Goal: Contribute content

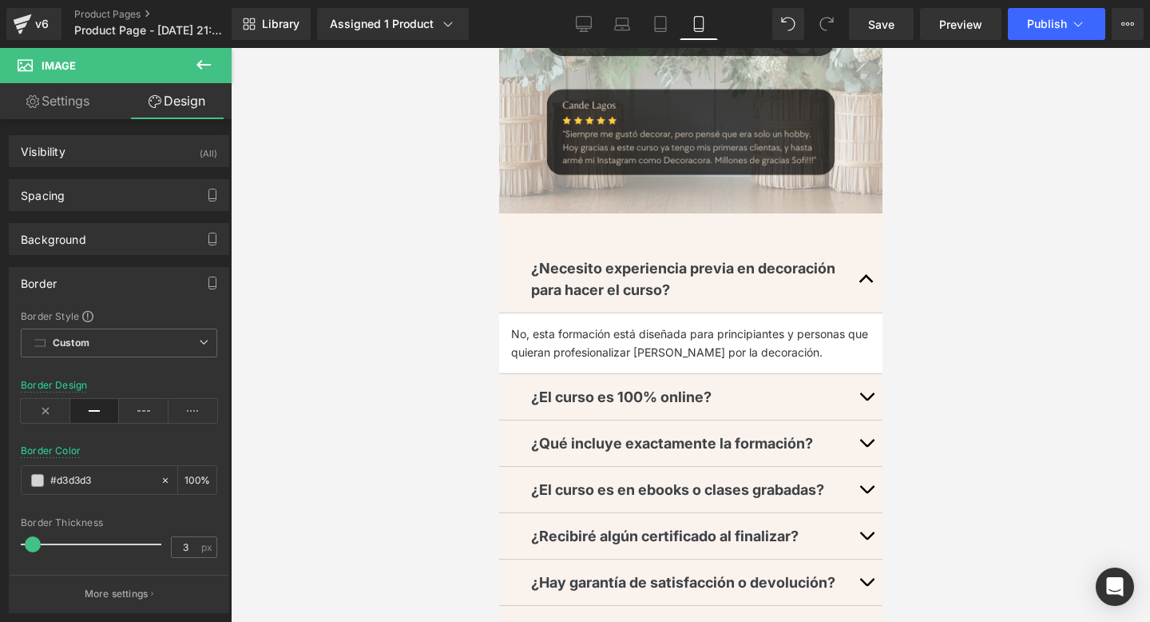
scroll to position [6751, 0]
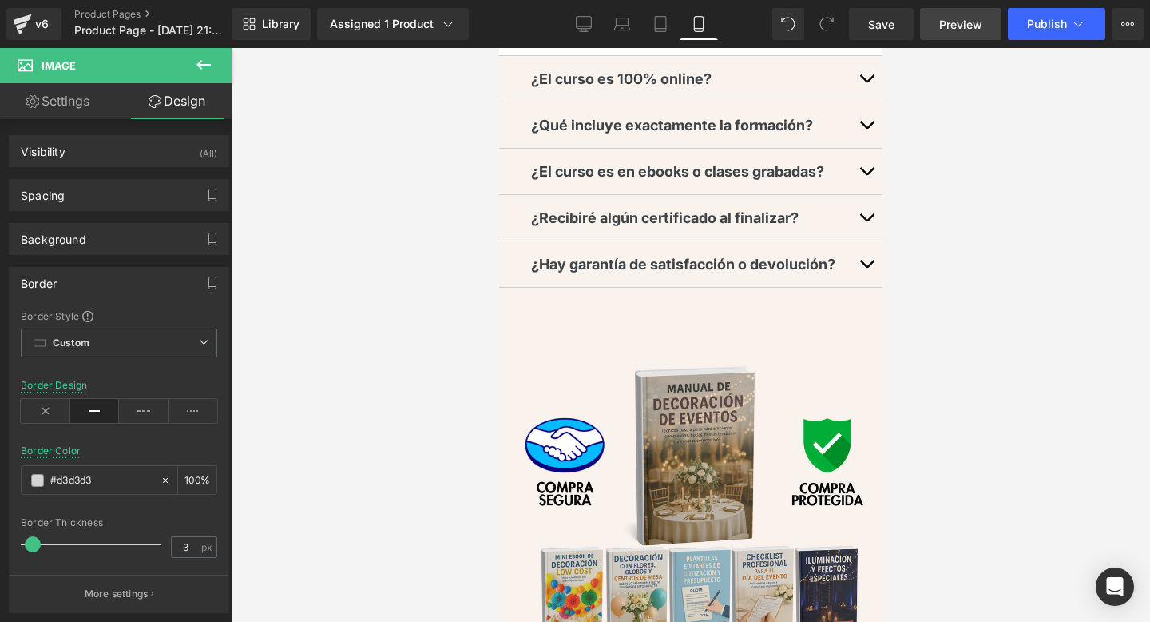
click at [941, 26] on span "Preview" at bounding box center [961, 24] width 43 height 17
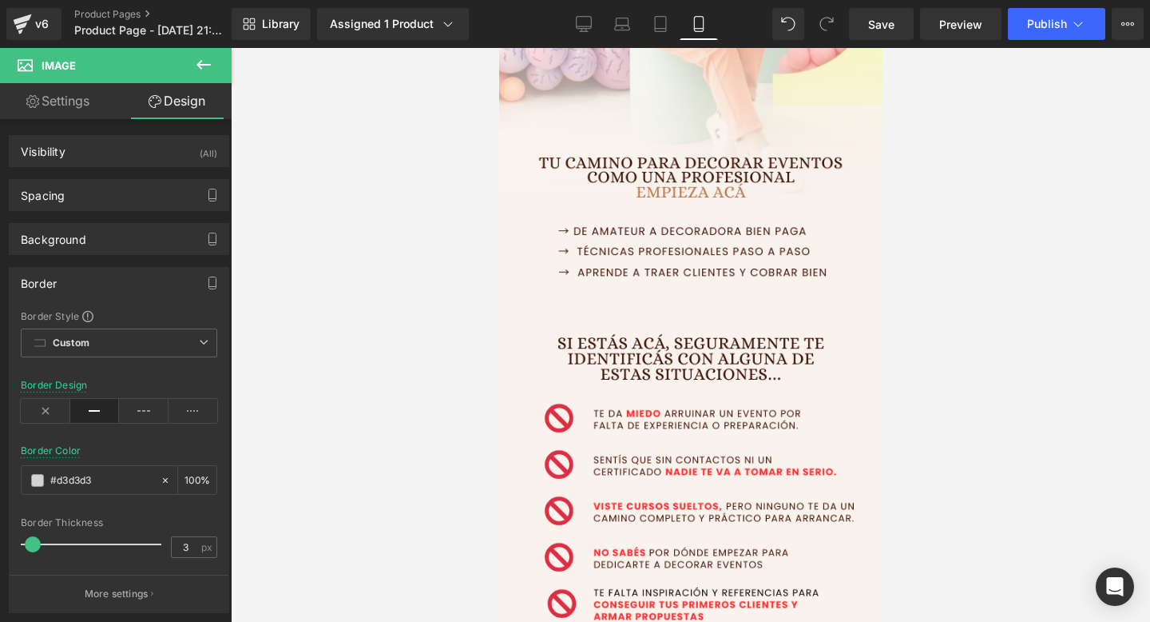
scroll to position [0, 0]
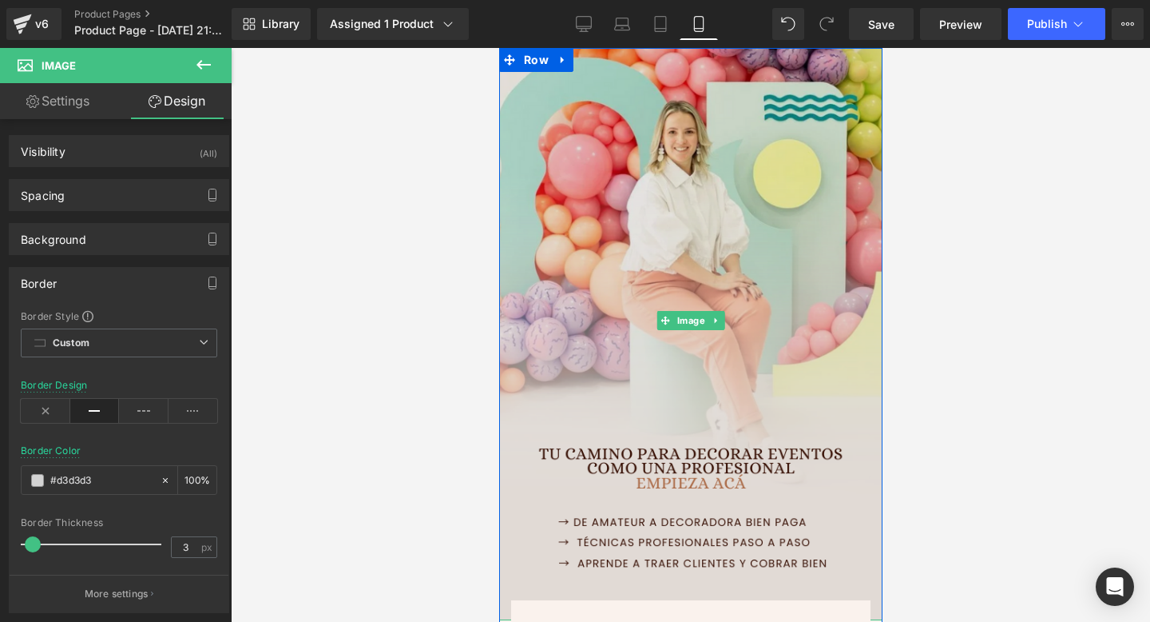
click at [685, 280] on img at bounding box center [690, 320] width 383 height 600
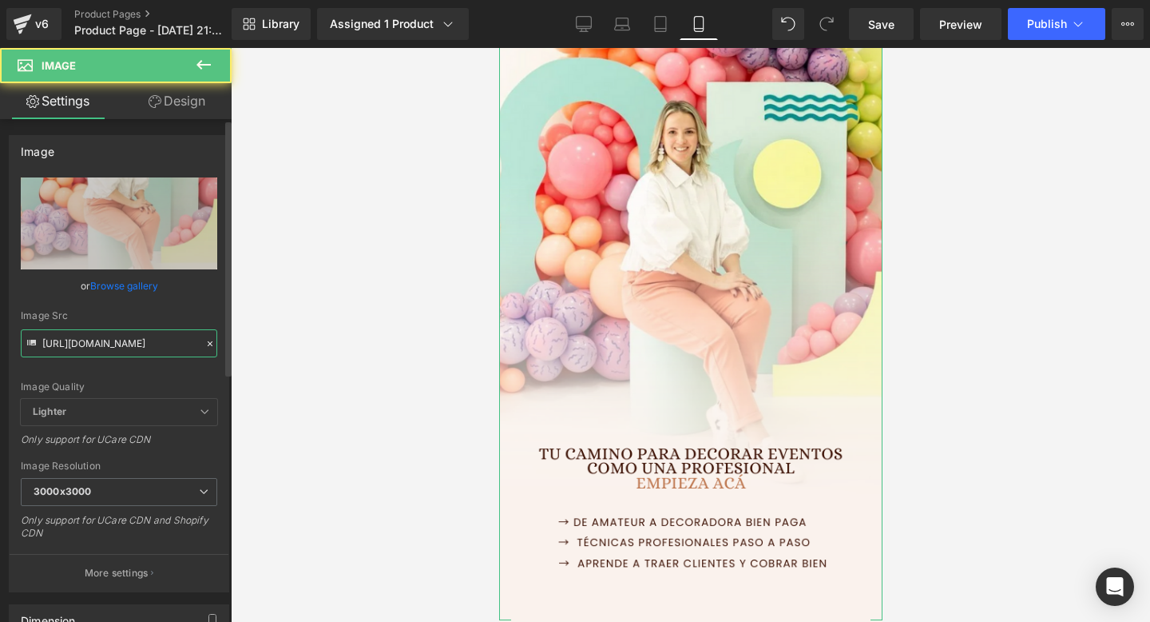
click at [98, 335] on input "[URL][DOMAIN_NAME]" at bounding box center [119, 343] width 197 height 28
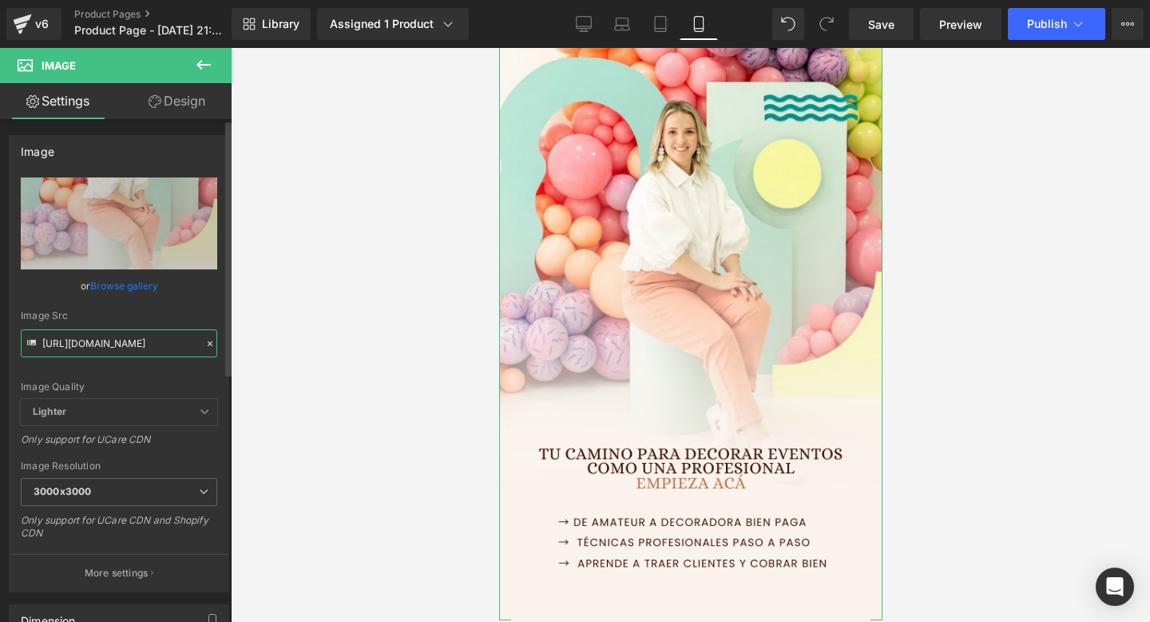
click at [98, 335] on input "[URL][DOMAIN_NAME]" at bounding box center [119, 343] width 197 height 28
paste input "[DOMAIN_NAME][URL][DOMAIN_NAME]"
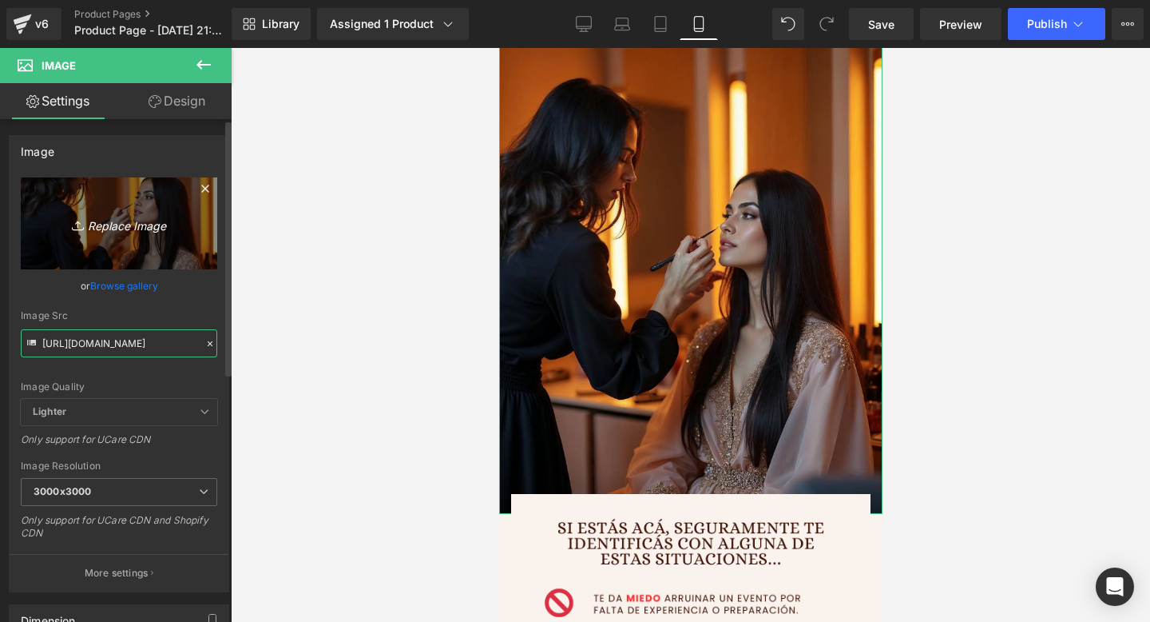
type input "[URL][DOMAIN_NAME]"
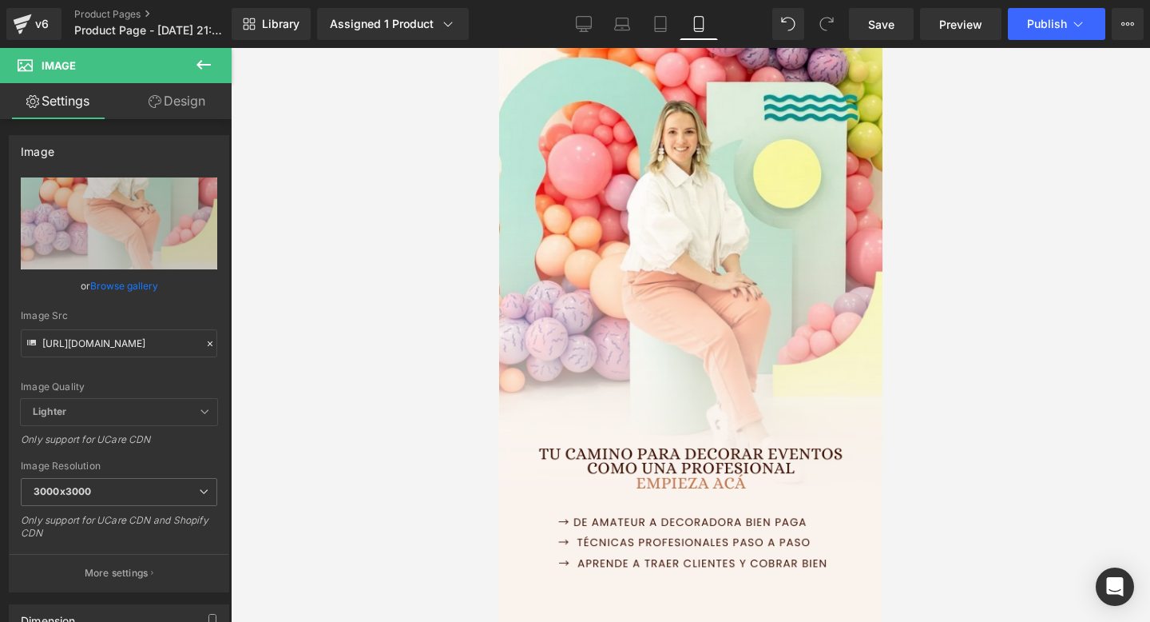
click at [443, 415] on div at bounding box center [691, 335] width 920 height 574
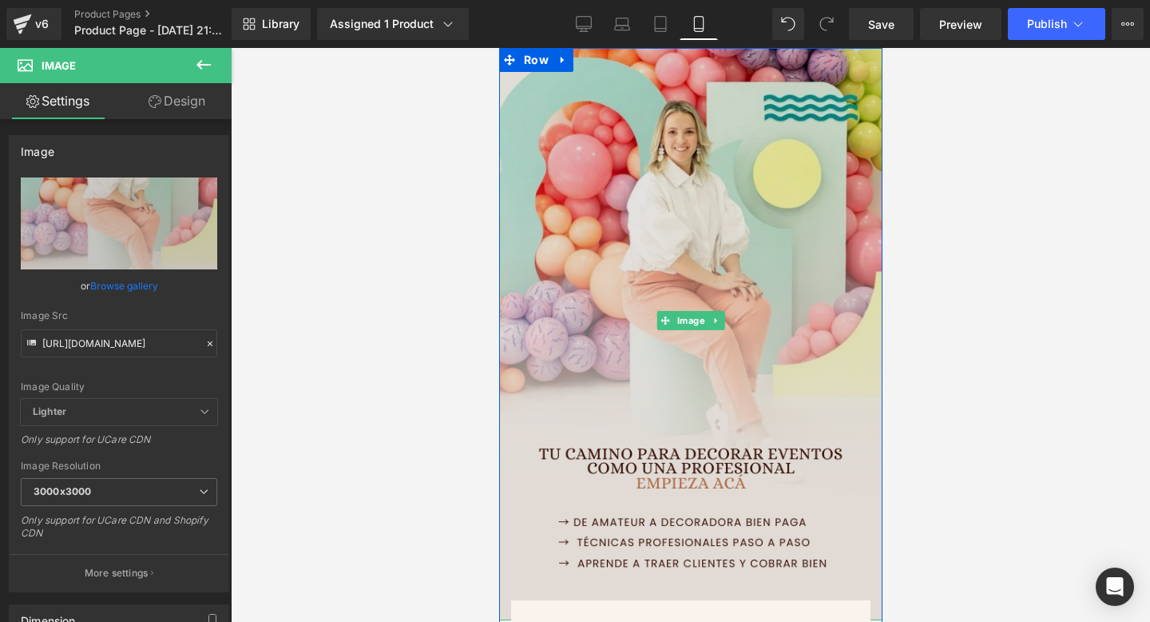
click at [554, 221] on img at bounding box center [690, 320] width 383 height 600
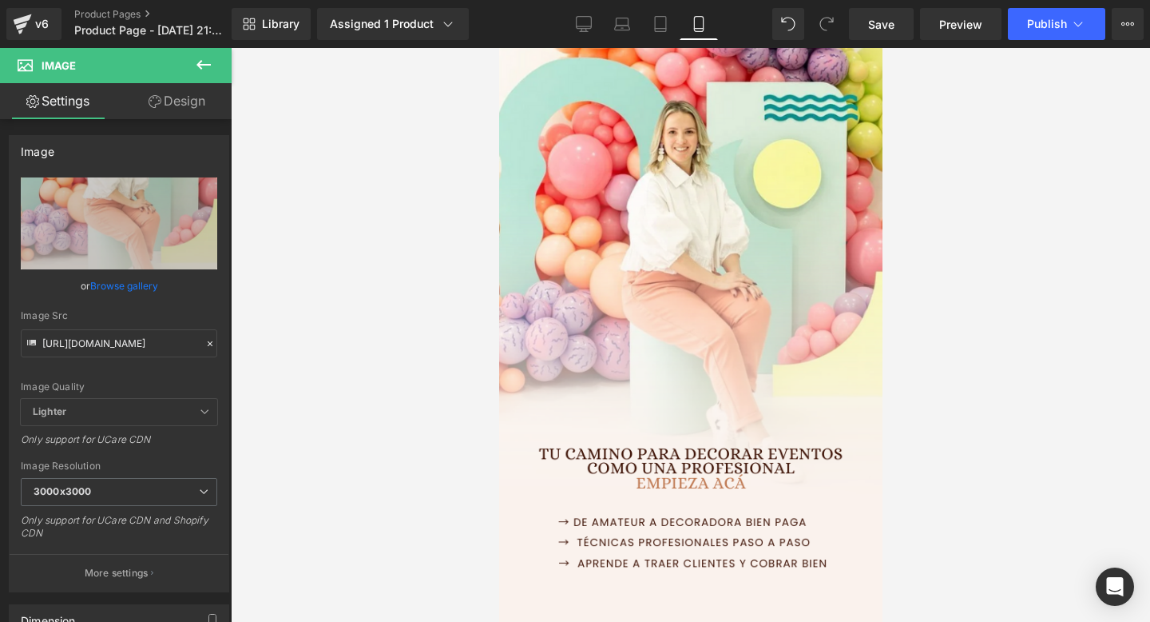
click at [221, 55] on button at bounding box center [204, 65] width 56 height 35
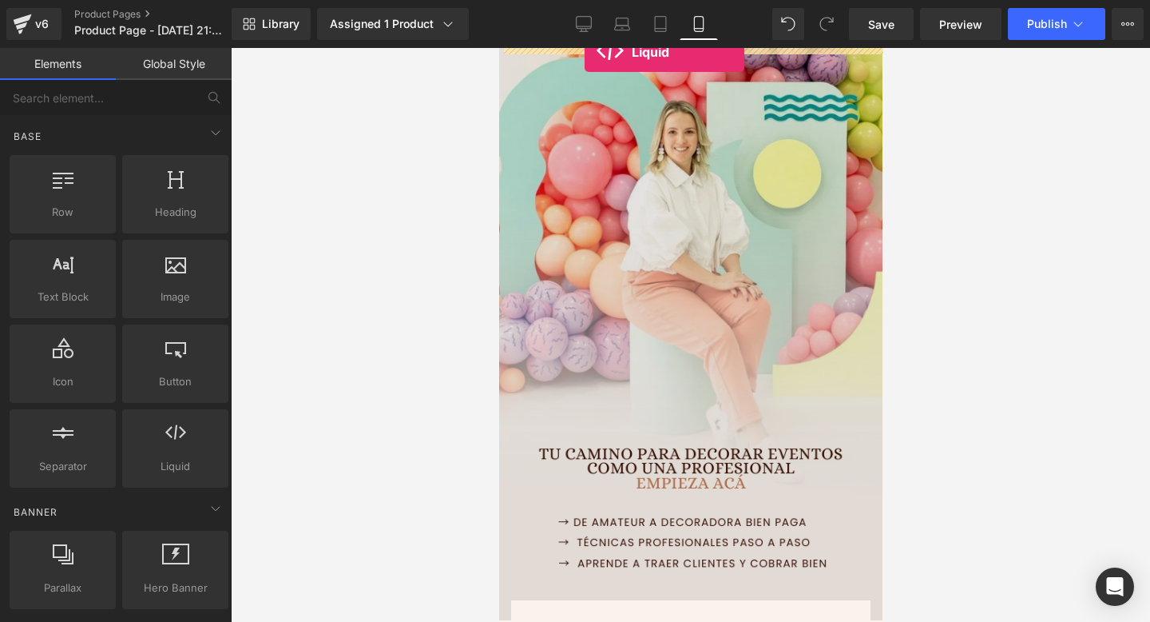
drag, startPoint x: 678, startPoint y: 503, endPoint x: 584, endPoint y: 52, distance: 460.3
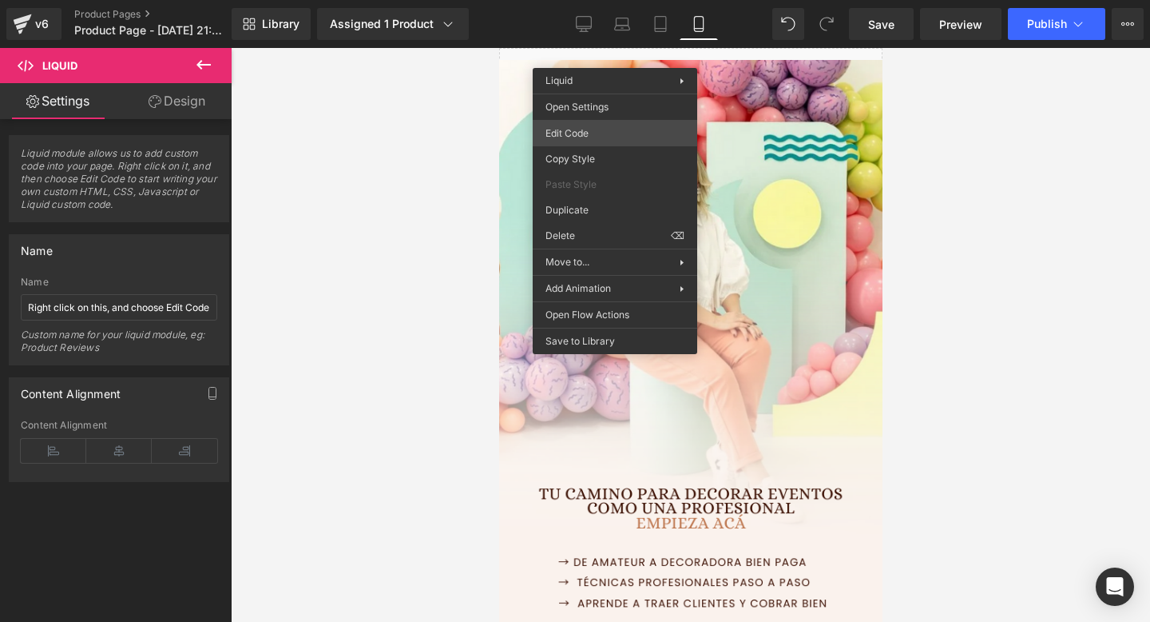
click at [571, 0] on div "Liquid You are previewing how the will restyle your page. You can not edit Elem…" at bounding box center [575, 0] width 1150 height 0
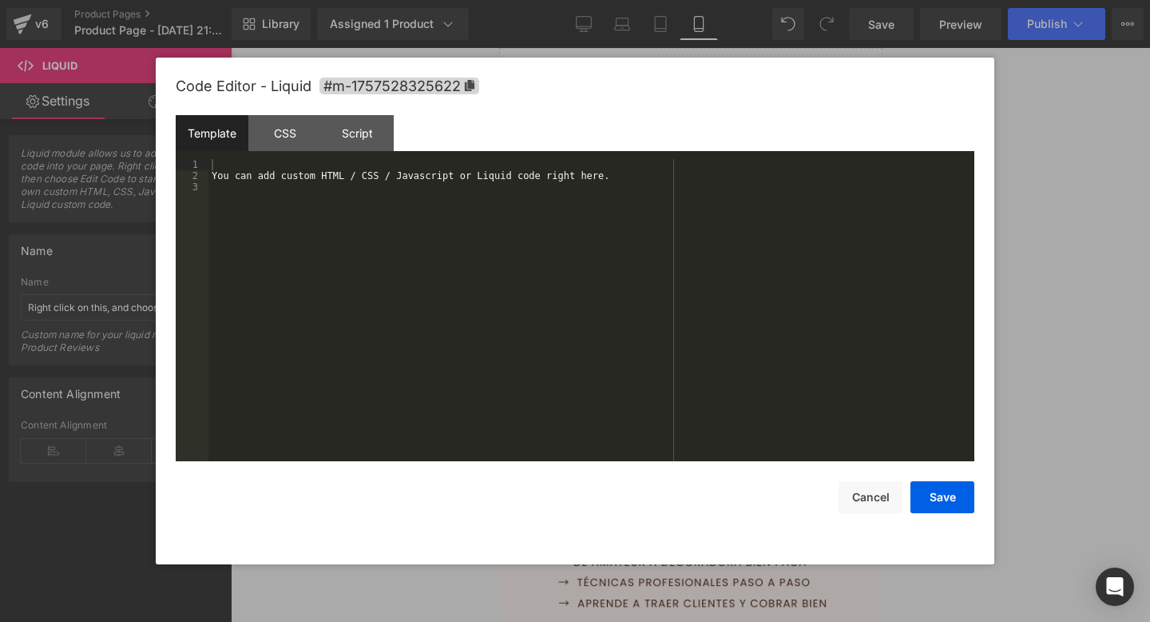
click at [407, 192] on div "You can add custom HTML / CSS / Javascript or Liquid code right here." at bounding box center [592, 321] width 766 height 324
drag, startPoint x: 387, startPoint y: 186, endPoint x: 346, endPoint y: 151, distance: 54.4
click at [346, 151] on div "Template CSS Script Data 1 2 3 You can add custom HTML / CSS / Javascript or Li…" at bounding box center [575, 288] width 799 height 346
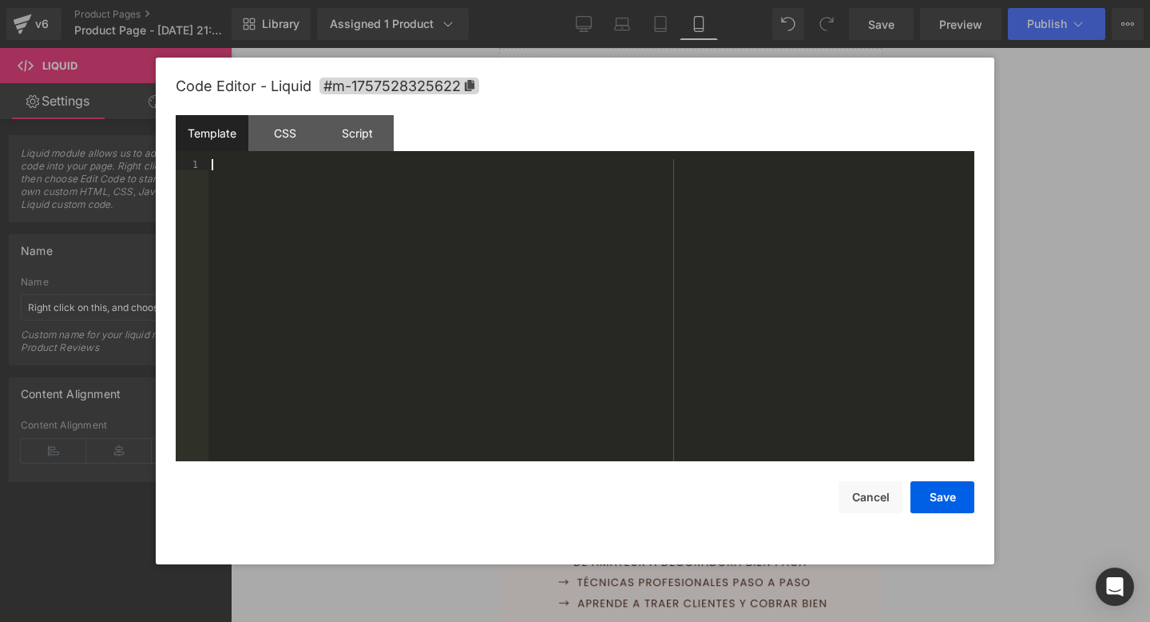
scroll to position [2326, 0]
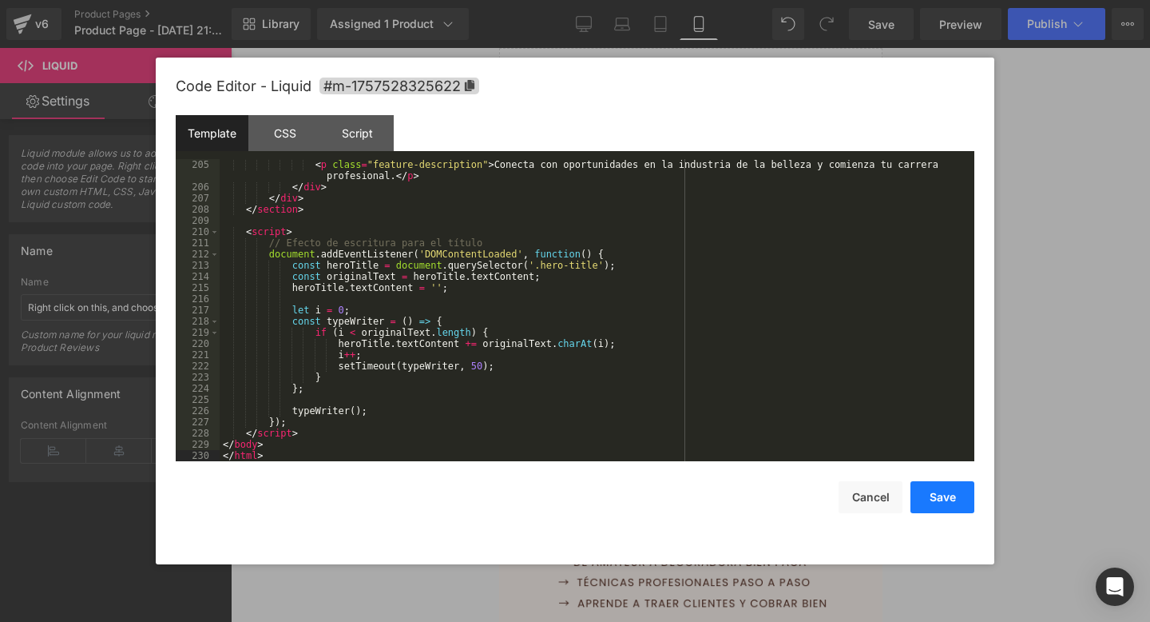
click at [920, 496] on button "Save" at bounding box center [943, 497] width 64 height 32
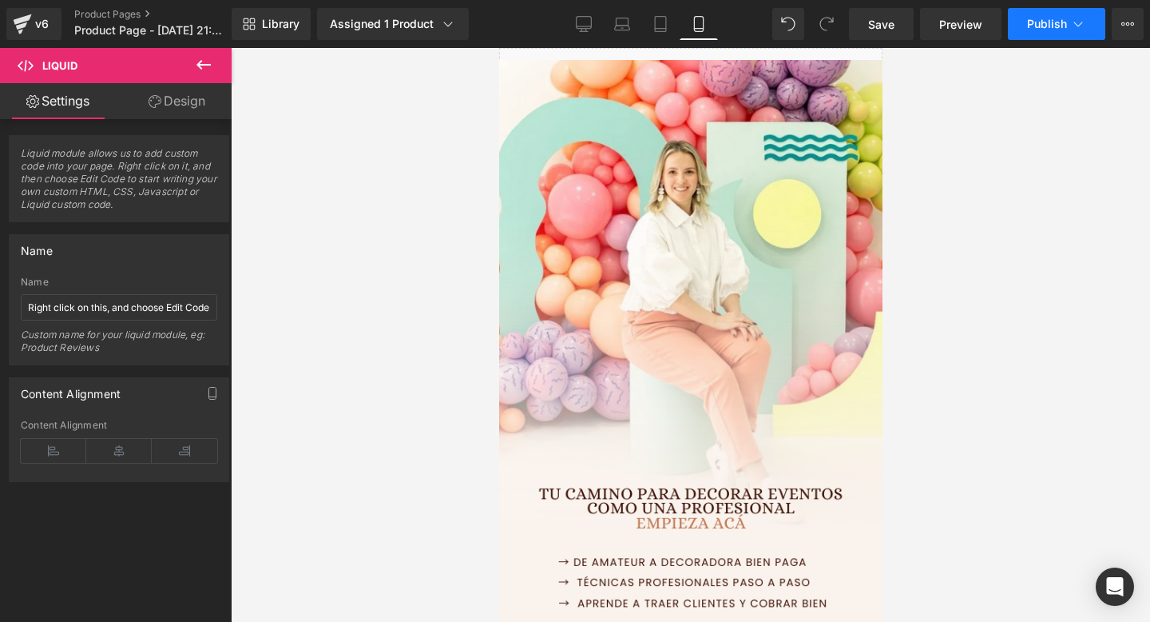
click at [1056, 18] on span "Publish" at bounding box center [1047, 24] width 40 height 13
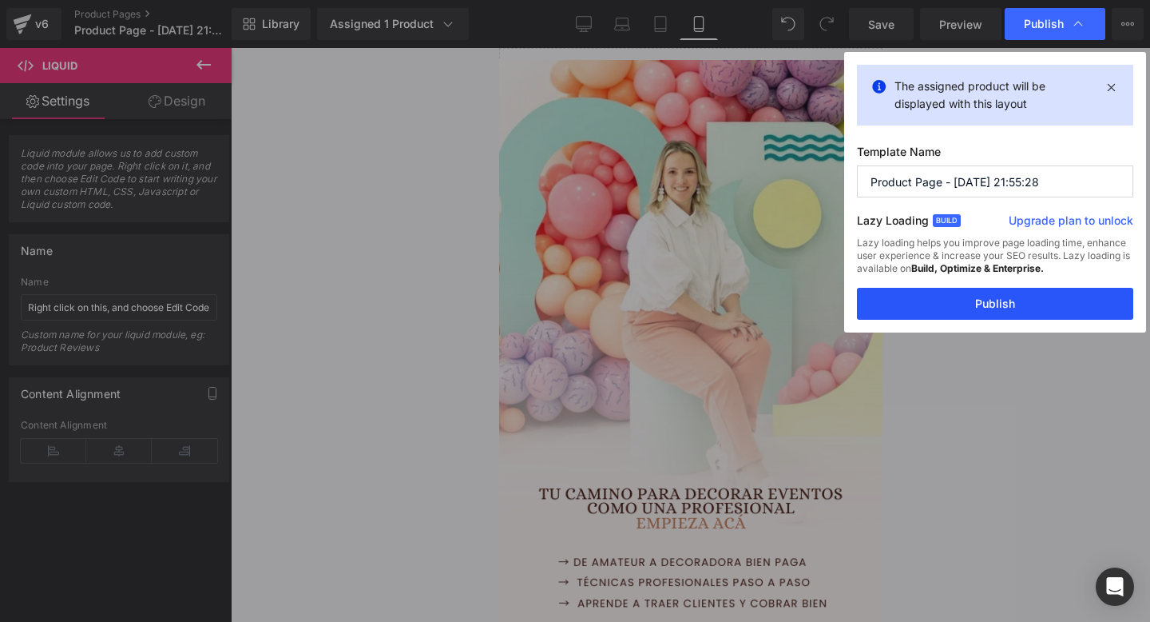
click at [967, 316] on button "Publish" at bounding box center [995, 304] width 276 height 32
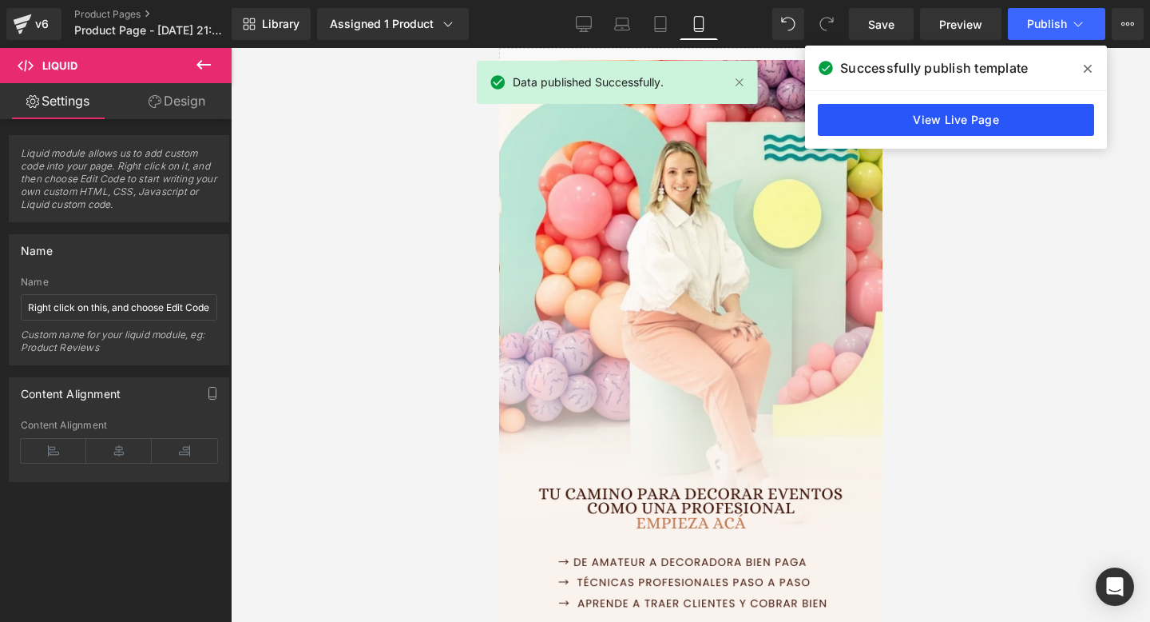
click at [887, 120] on link "View Live Page" at bounding box center [956, 120] width 276 height 32
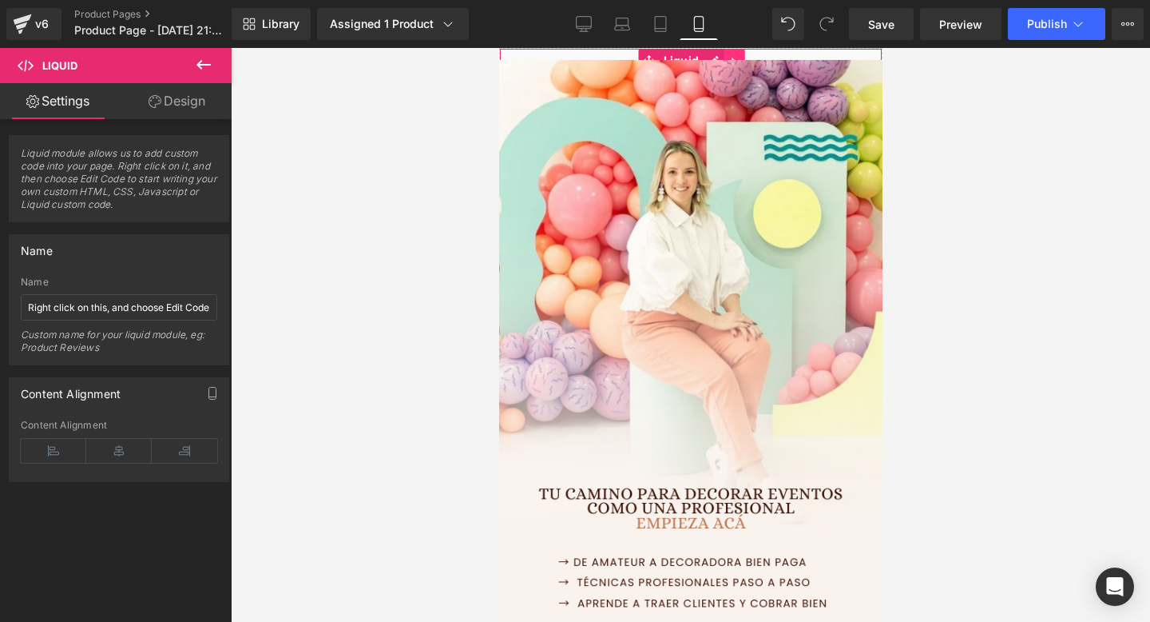
click at [733, 55] on icon at bounding box center [733, 61] width 11 height 12
click at [748, 57] on icon at bounding box center [743, 60] width 11 height 11
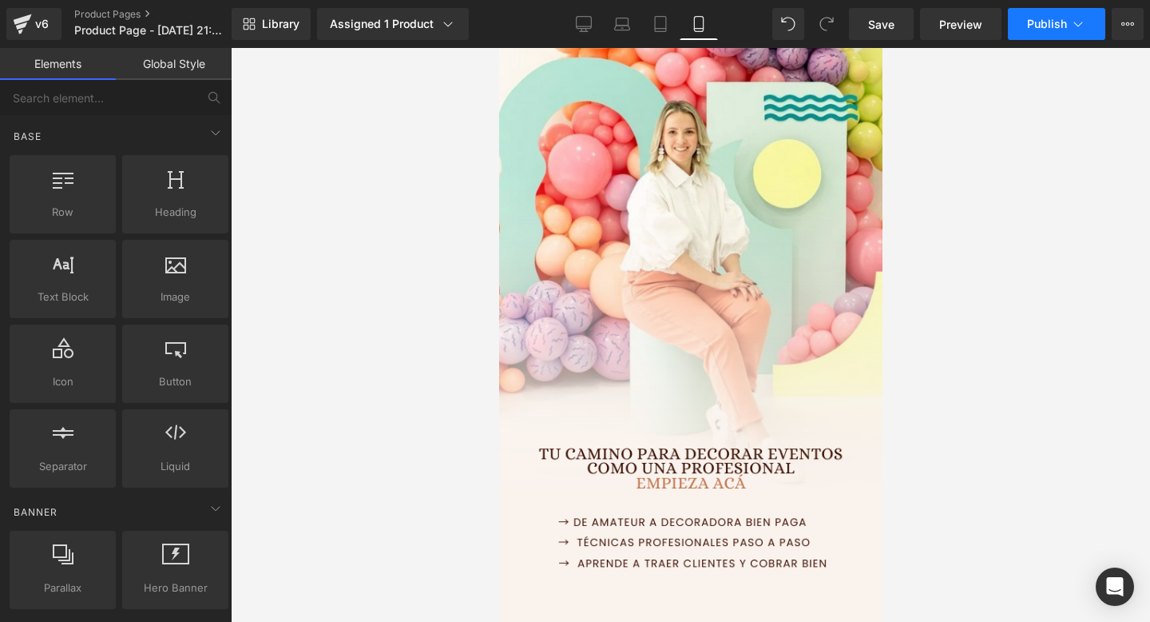
click at [1055, 25] on span "Publish" at bounding box center [1047, 24] width 40 height 13
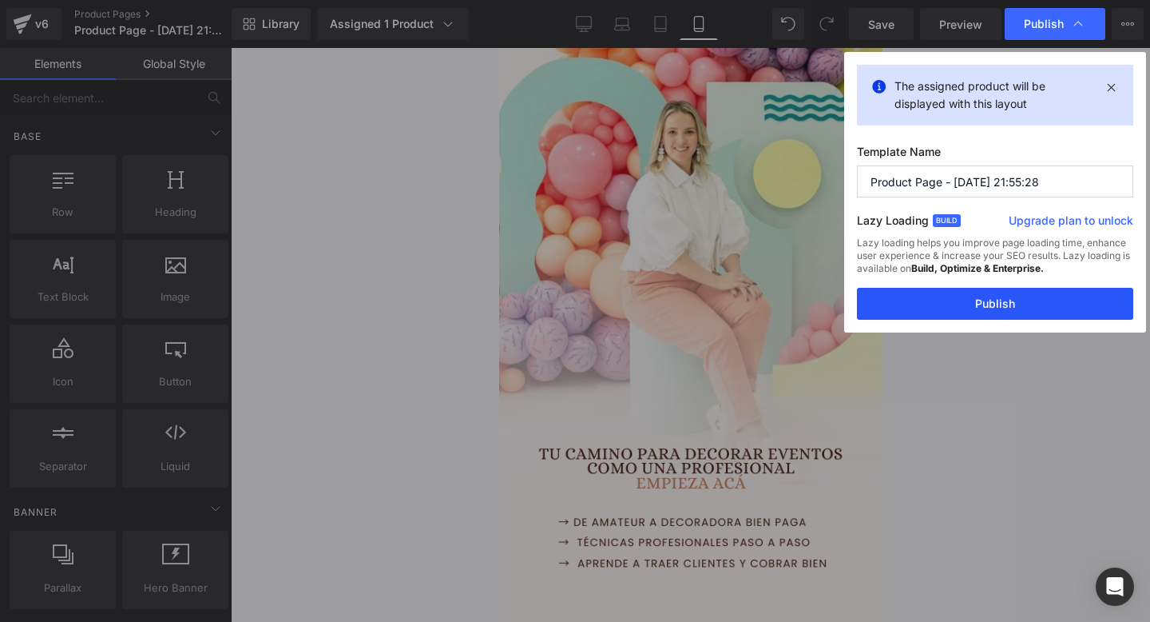
click at [989, 307] on button "Publish" at bounding box center [995, 304] width 276 height 32
